Goal: Use online tool/utility: Utilize a website feature to perform a specific function

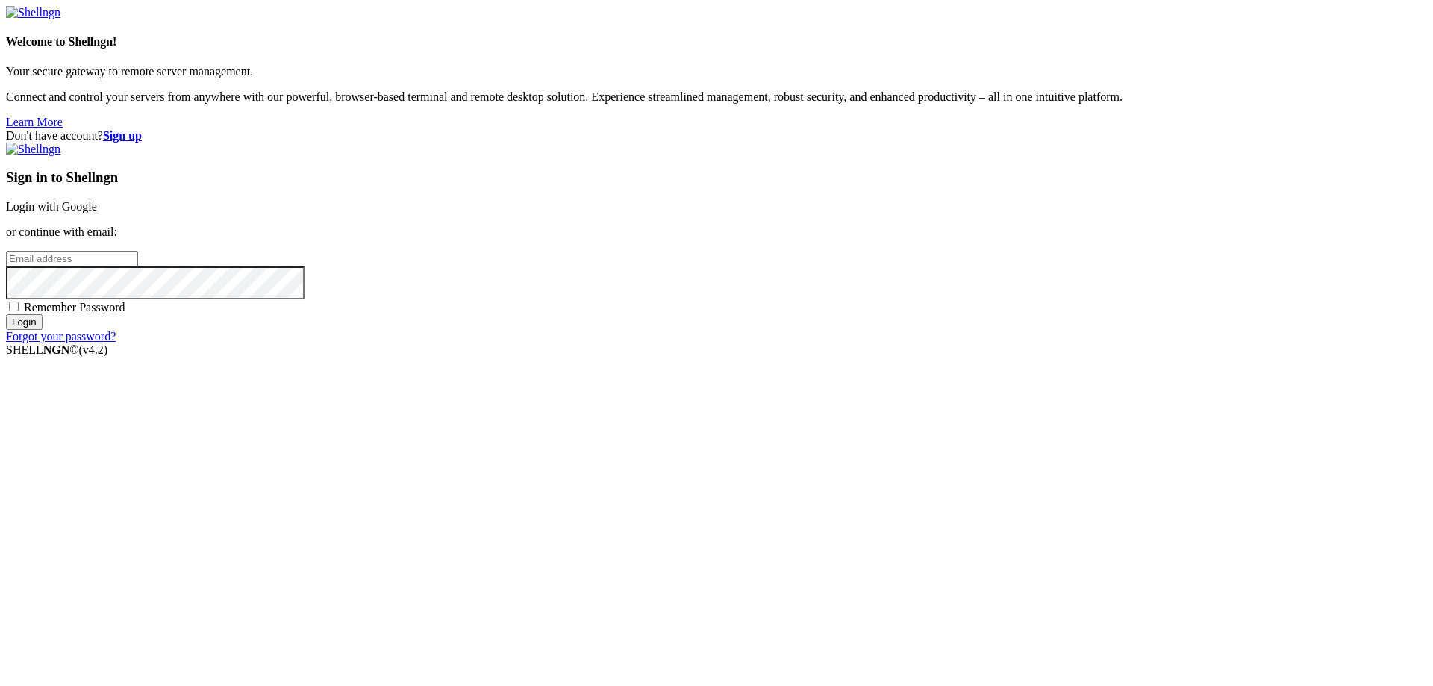
click at [97, 213] on link "Login with Google" at bounding box center [51, 206] width 91 height 13
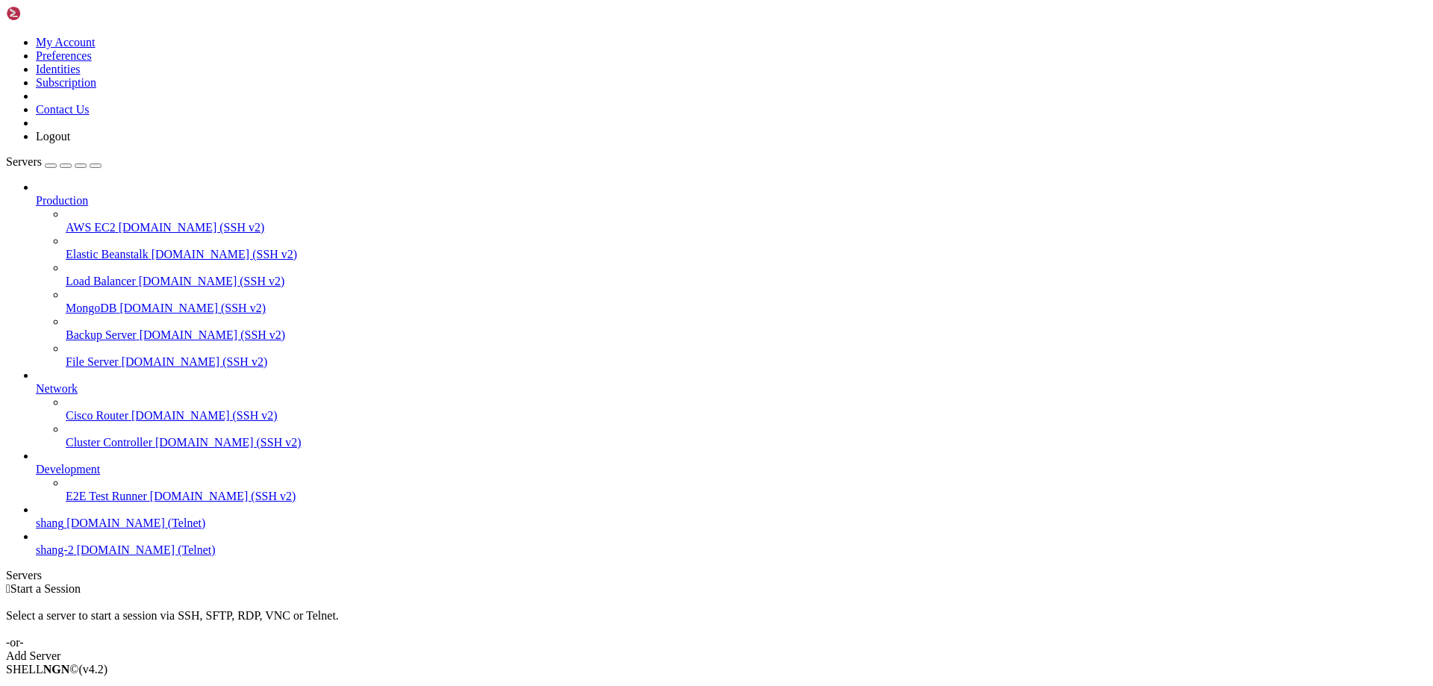
click at [74, 556] on span "shang-2" at bounding box center [55, 549] width 38 height 13
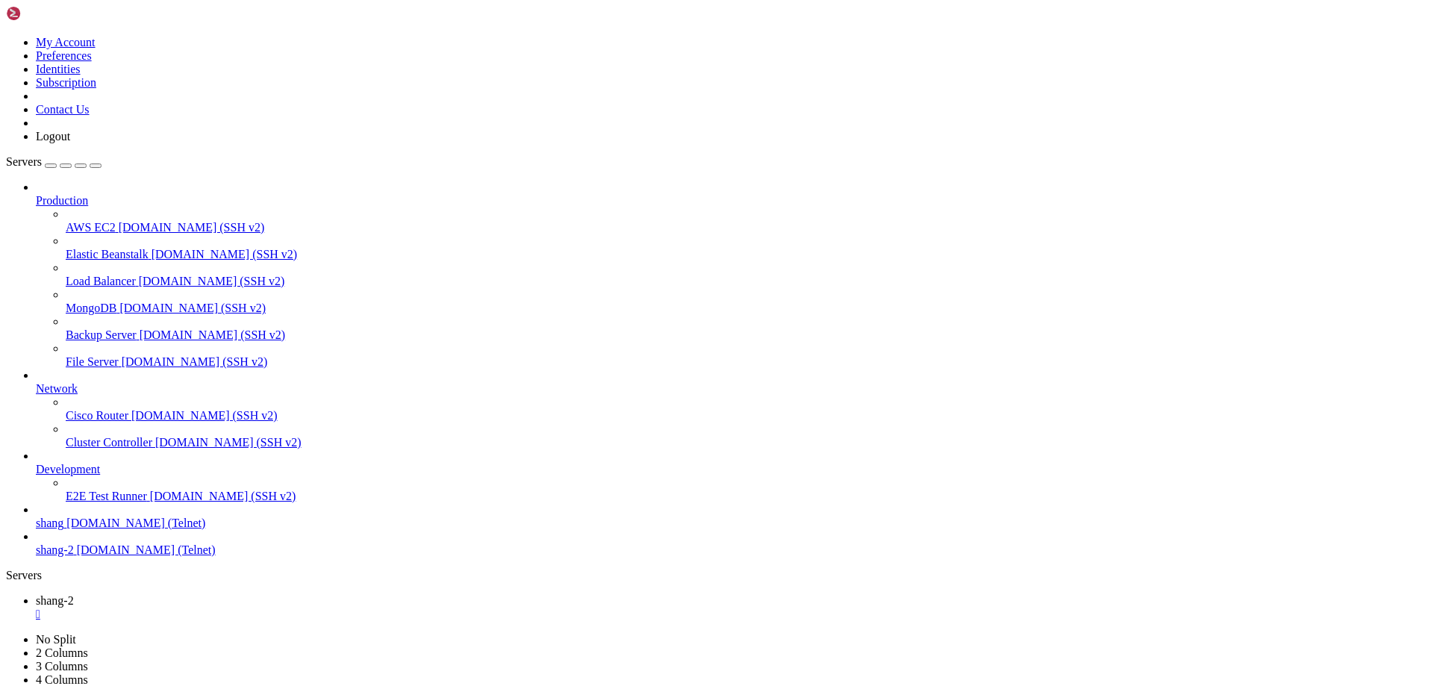
scroll to position [14710, 0]
drag, startPoint x: 63, startPoint y: 1463, endPoint x: 11, endPoint y: 1463, distance: 52.2
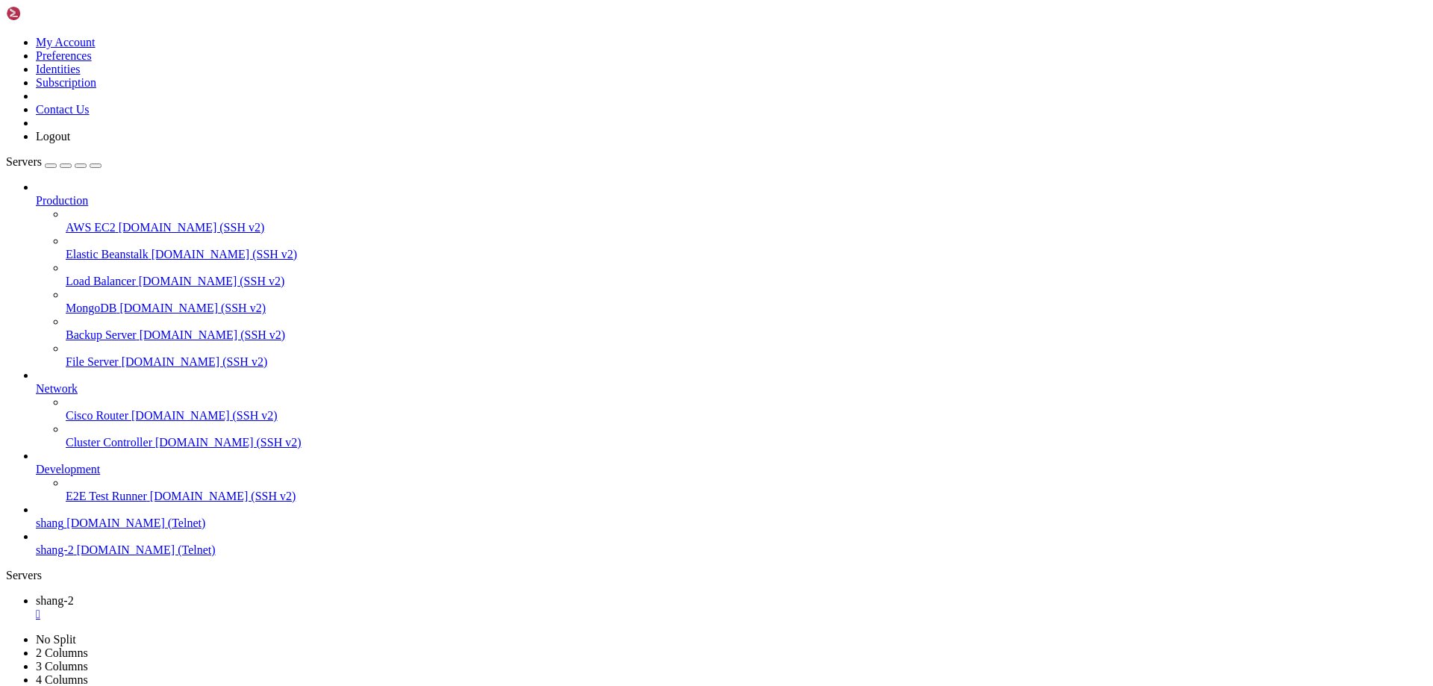
scroll to position [16893, 0]
drag, startPoint x: 12, startPoint y: 1196, endPoint x: 460, endPoint y: 1190, distance: 448.6
